Goal: Find specific page/section: Find specific page/section

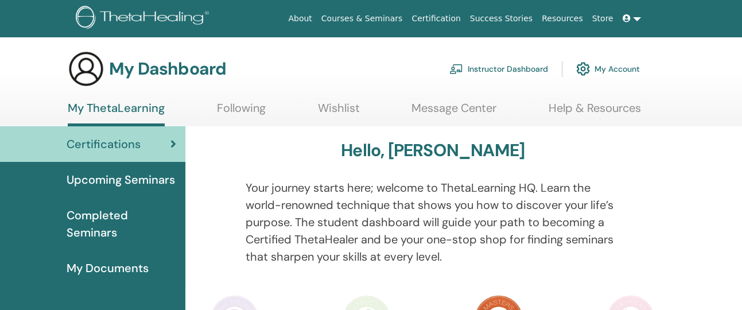
click at [525, 69] on link "Instructor Dashboard" at bounding box center [499, 68] width 99 height 25
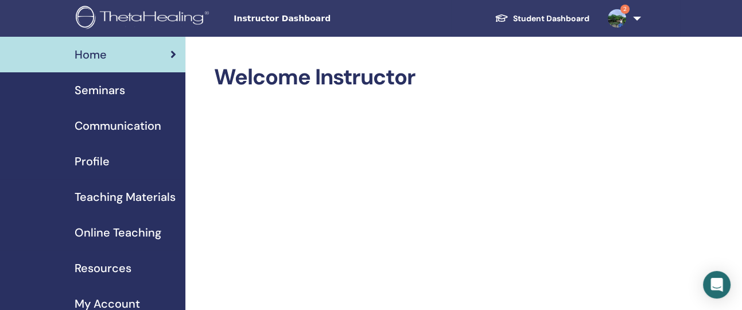
click at [126, 261] on span "Resources" at bounding box center [103, 268] width 57 height 17
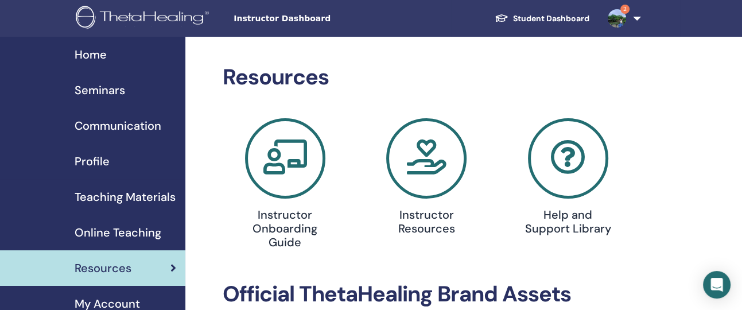
scroll to position [57, 0]
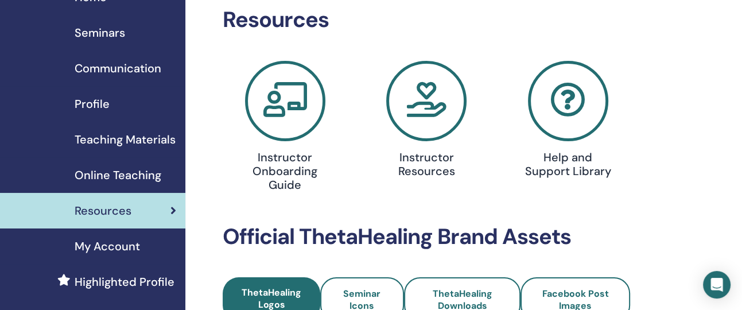
drag, startPoint x: 423, startPoint y: 113, endPoint x: 423, endPoint y: 96, distance: 16.7
click at [423, 96] on icon at bounding box center [426, 101] width 80 height 80
